Goal: Task Accomplishment & Management: Manage account settings

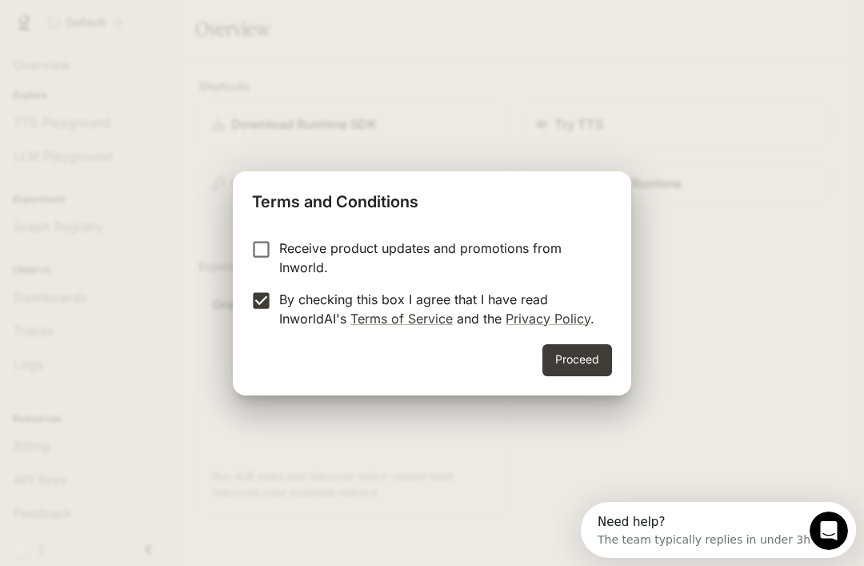
click at [568, 367] on button "Proceed" at bounding box center [578, 360] width 70 height 32
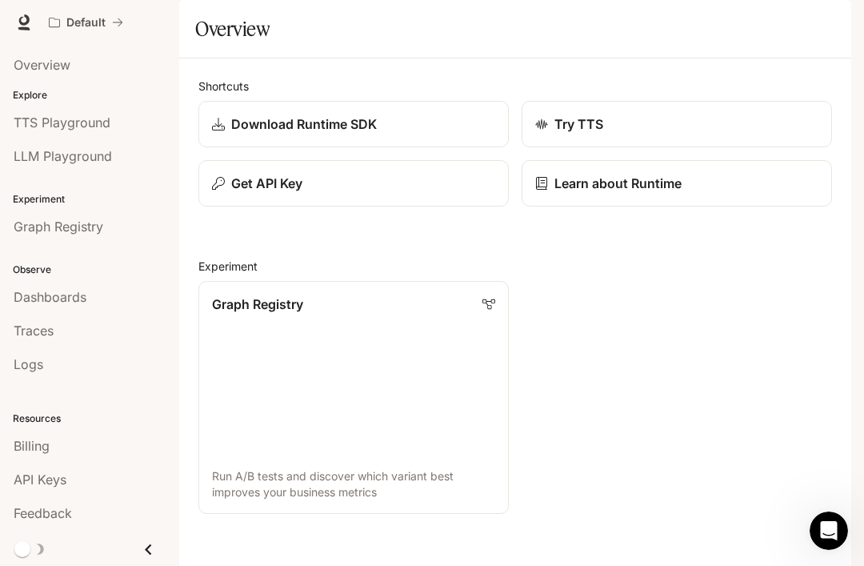
click at [825, 531] on icon "Open Intercom Messenger" at bounding box center [829, 531] width 26 height 26
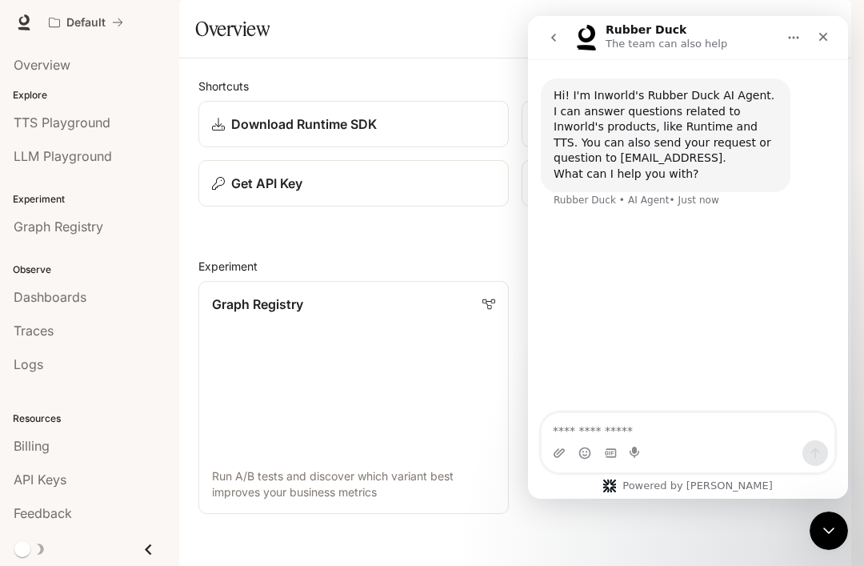
click at [723, 431] on textarea "Ask a question…" at bounding box center [688, 426] width 293 height 27
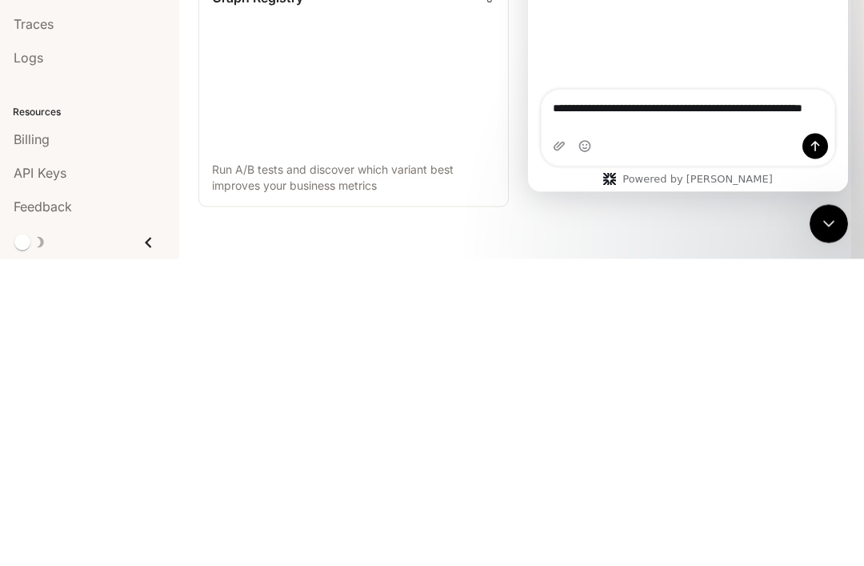
type textarea "**********"
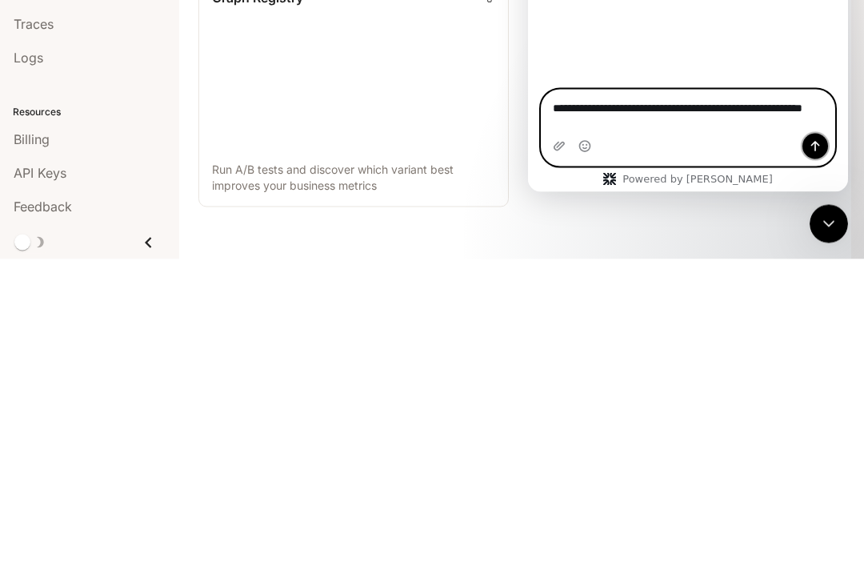
click at [815, 140] on icon "Send a message…" at bounding box center [815, 146] width 13 height 13
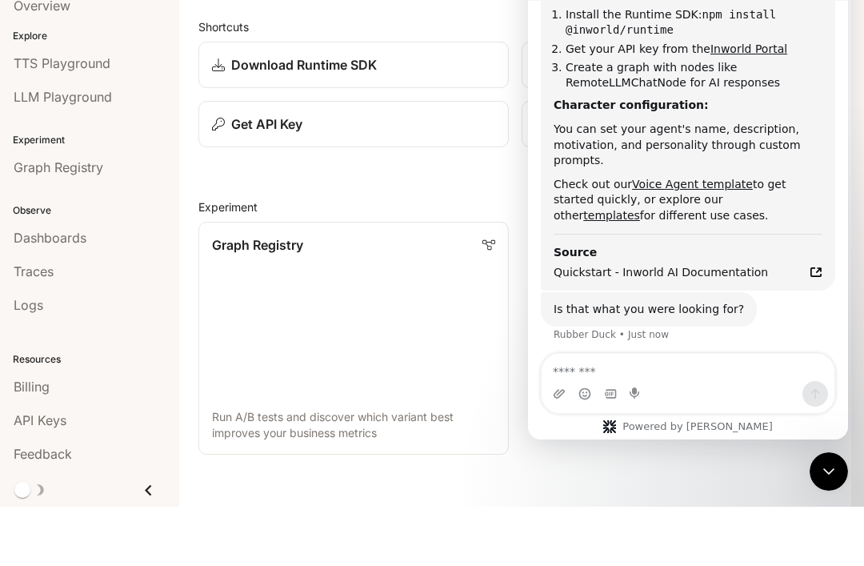
scroll to position [325, 0]
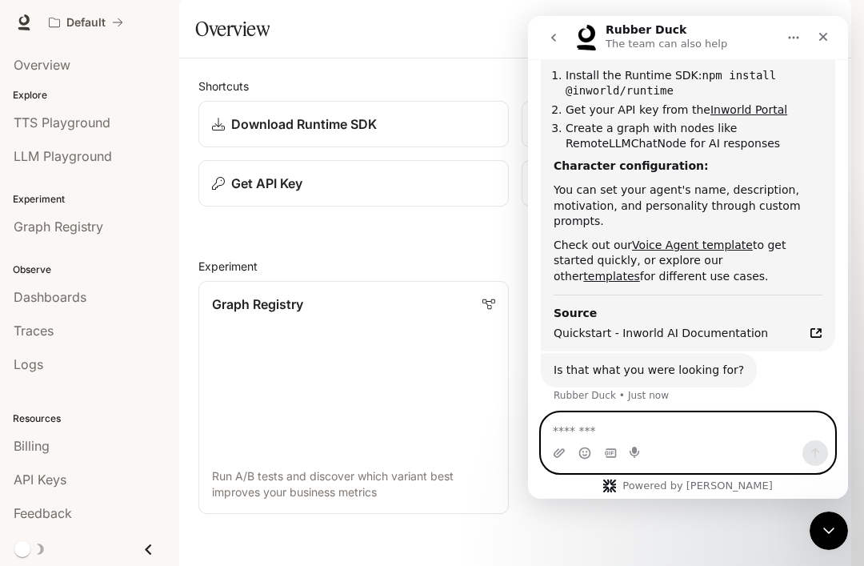
click at [696, 427] on textarea "Message…" at bounding box center [688, 426] width 293 height 27
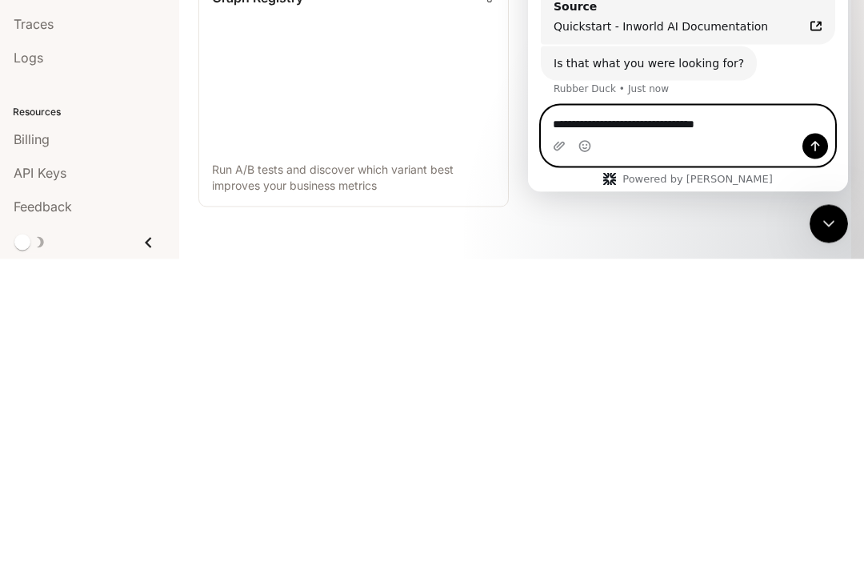
type textarea "**********"
click at [819, 147] on icon "Send a message…" at bounding box center [815, 146] width 13 height 13
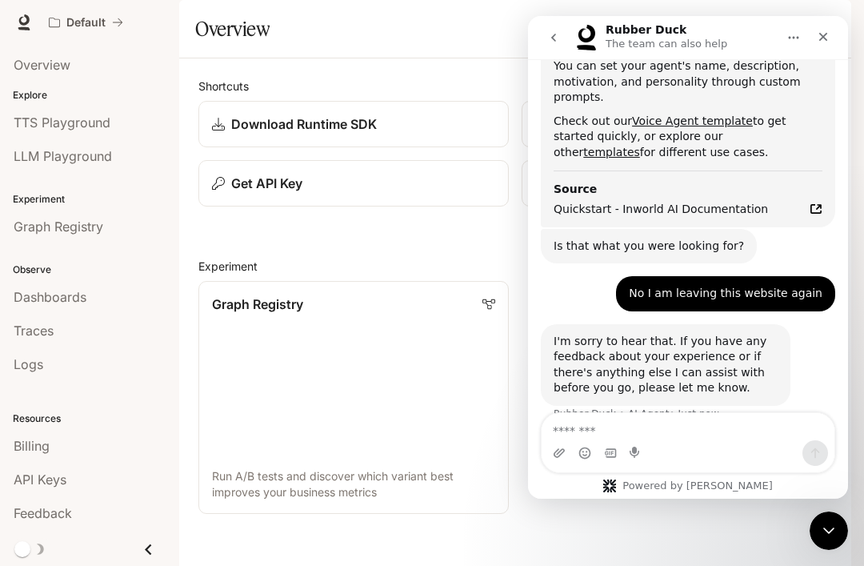
scroll to position [465, 0]
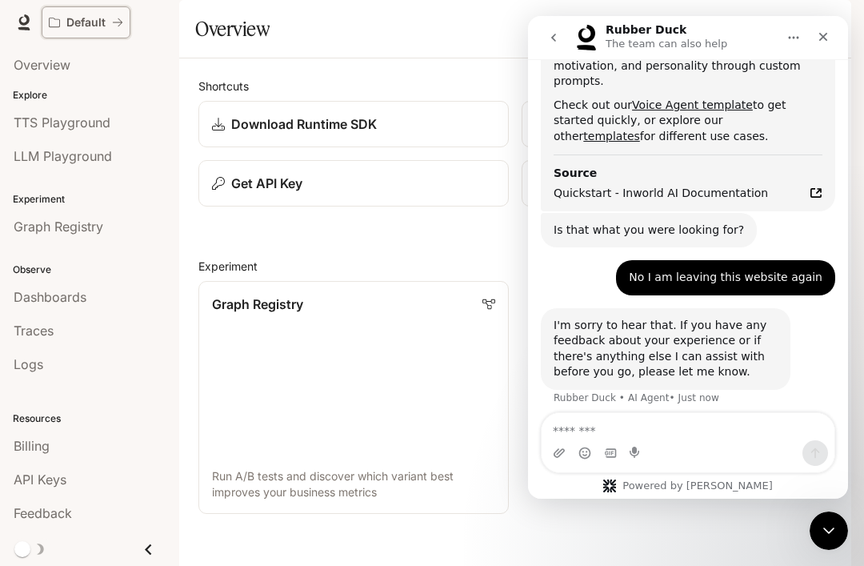
click at [102, 25] on p "Default" at bounding box center [85, 23] width 39 height 14
click at [81, 30] on button "Default" at bounding box center [86, 22] width 89 height 32
click at [129, 28] on button "Default" at bounding box center [86, 22] width 89 height 32
click at [822, 32] on icon "Close" at bounding box center [823, 36] width 13 height 13
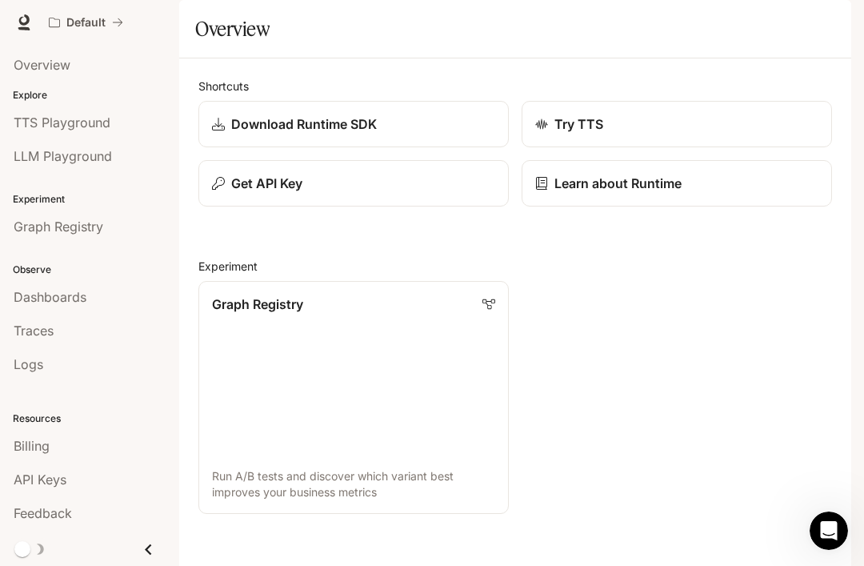
click at [821, 26] on div "button" at bounding box center [829, 22] width 22 height 22
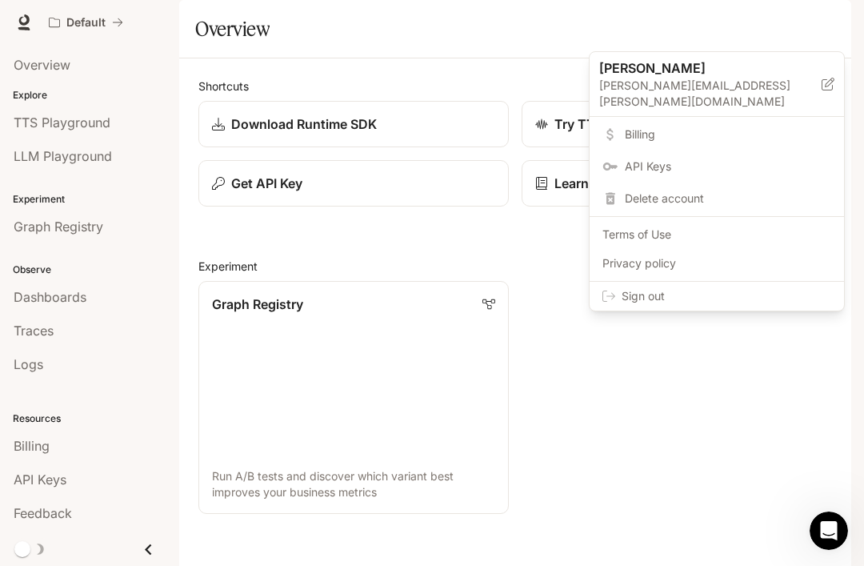
click at [617, 282] on div "Sign out" at bounding box center [717, 296] width 254 height 29
